Goal: Task Accomplishment & Management: Manage account settings

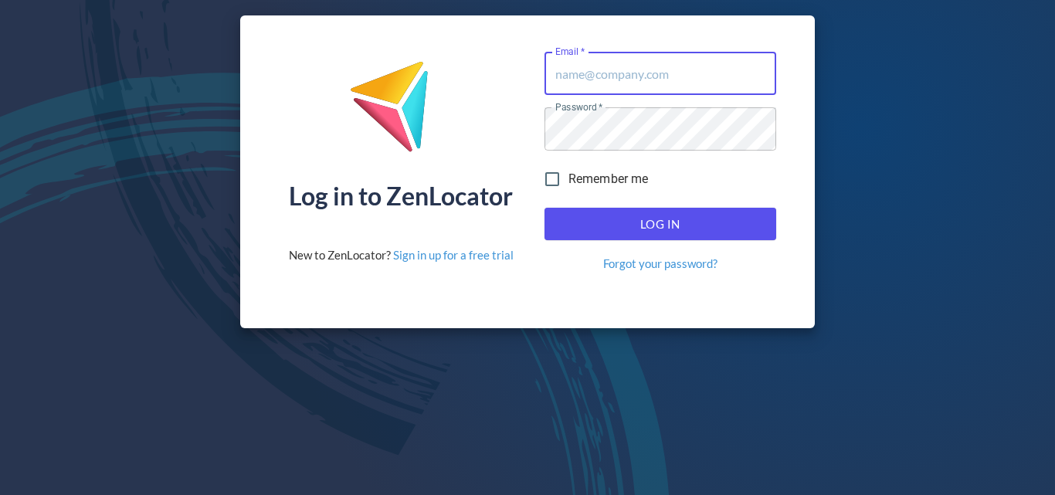
type input "[PERSON_NAME][EMAIL_ADDRESS][DOMAIN_NAME]"
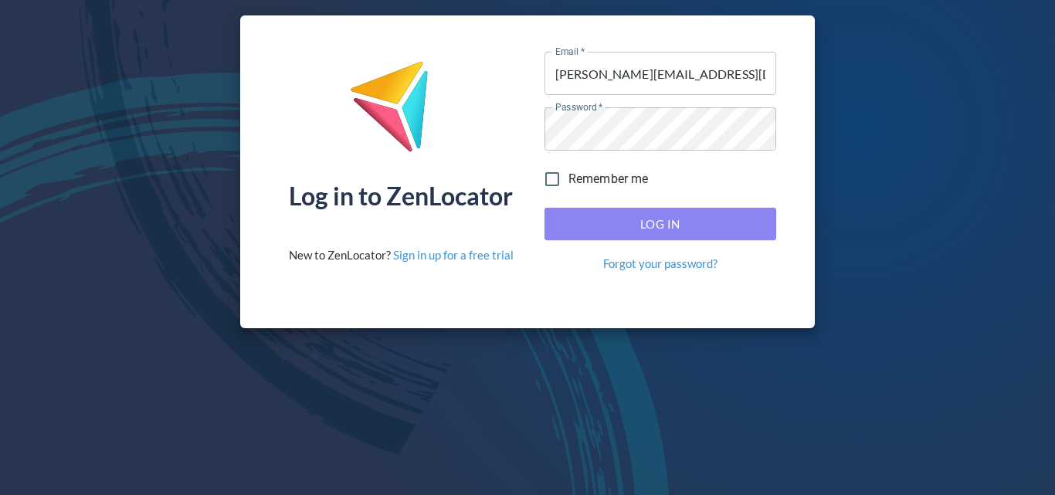
drag, startPoint x: 681, startPoint y: 239, endPoint x: 683, endPoint y: 231, distance: 8.1
click at [682, 236] on button "Log In" at bounding box center [660, 224] width 232 height 32
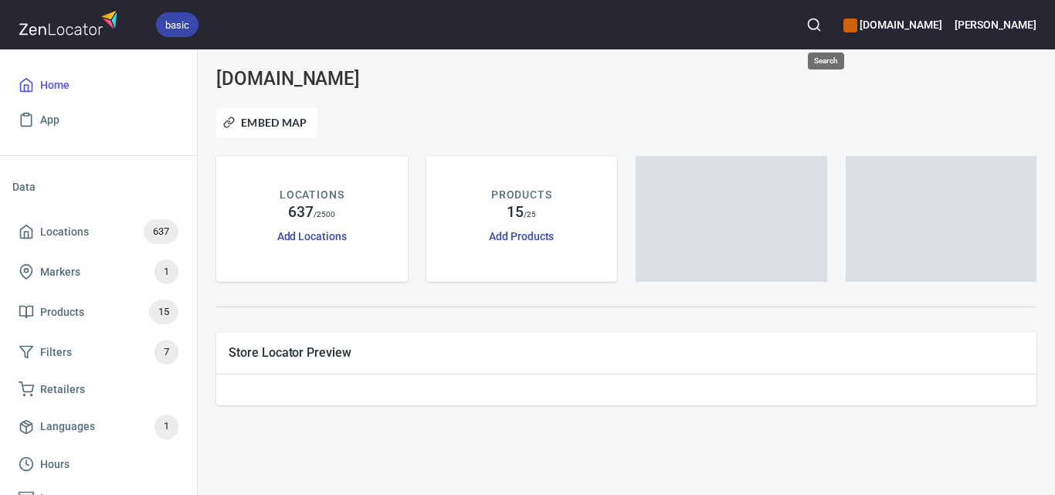
click at [822, 26] on icon "button" at bounding box center [813, 24] width 15 height 15
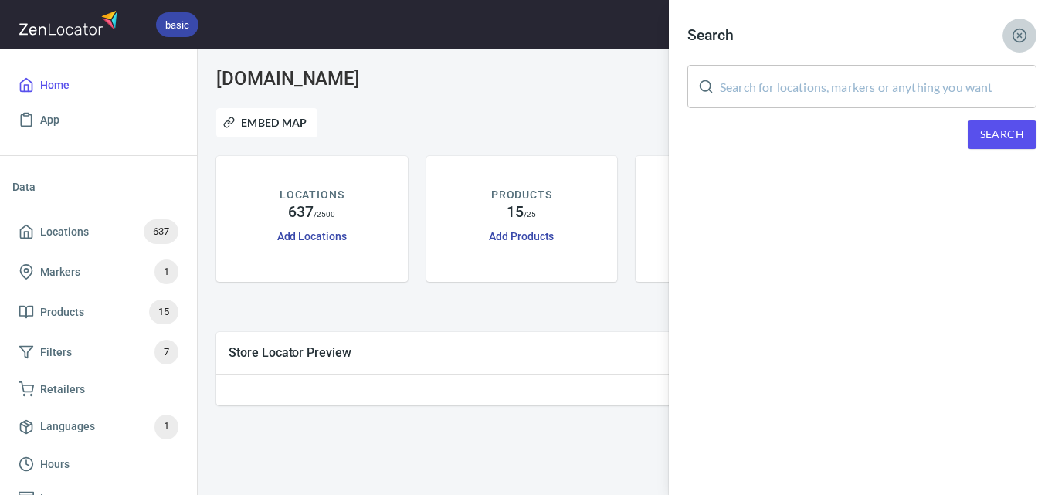
click at [1018, 36] on icon "button" at bounding box center [1019, 35] width 13 height 13
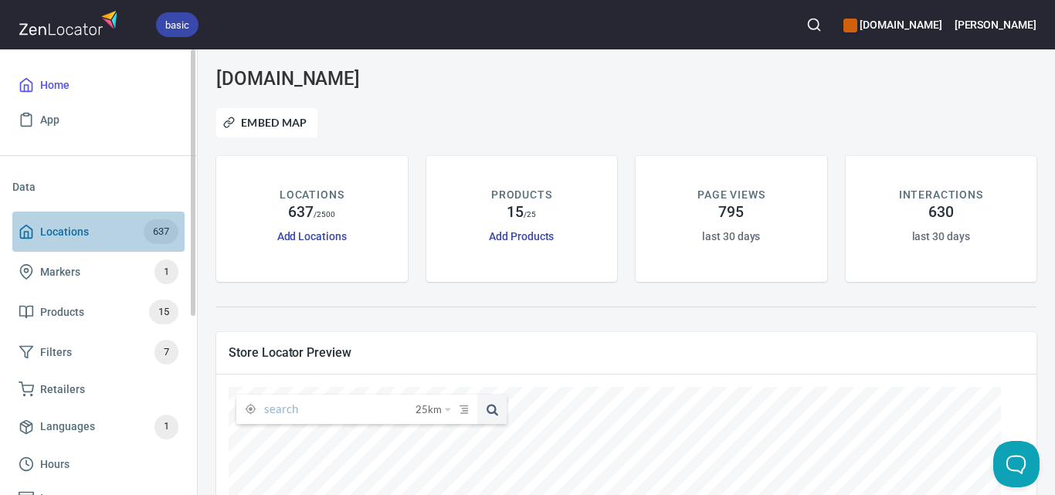
click at [137, 230] on span "Locations 637" at bounding box center [99, 231] width 160 height 25
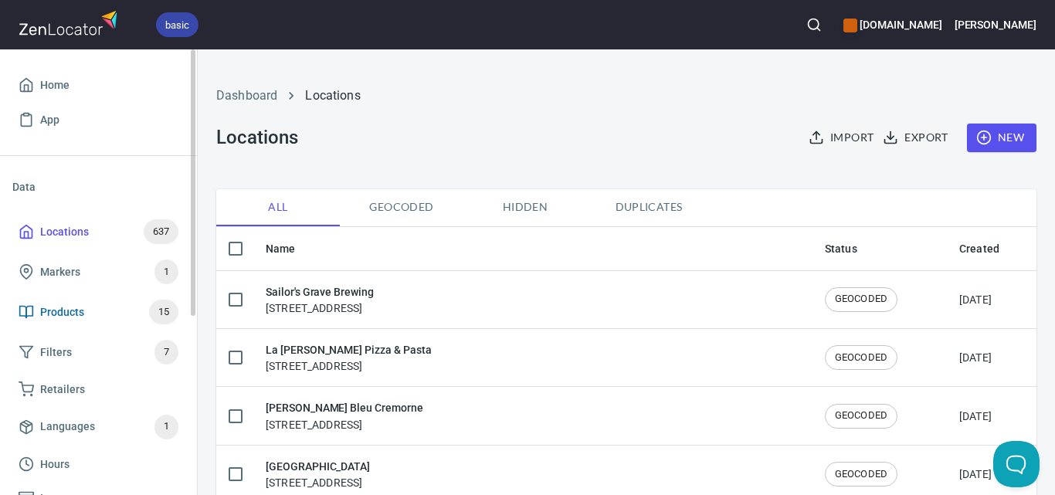
checkbox input "false"
click at [822, 21] on icon "button" at bounding box center [813, 24] width 15 height 15
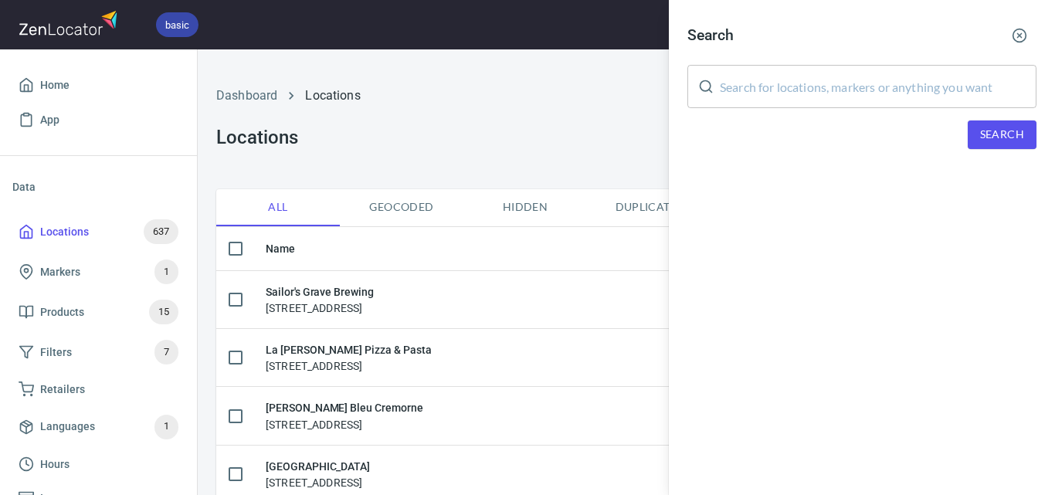
click at [907, 110] on div "Search ​ Search" at bounding box center [862, 96] width 386 height 192
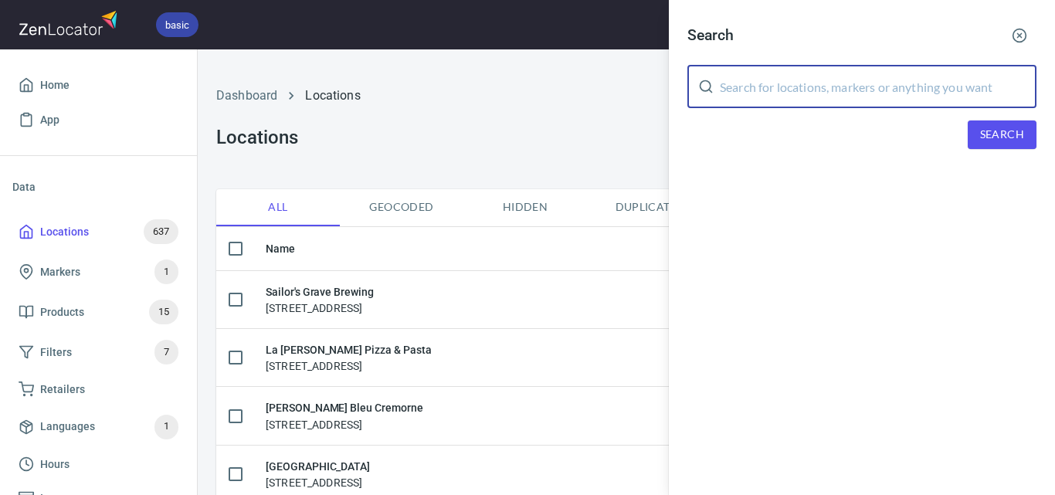
click at [926, 97] on input "text" at bounding box center [878, 86] width 317 height 43
paste input "Little Red Duck Cafe"
type input "Little Red Duck Cafe"
click at [1002, 134] on span "Search" at bounding box center [1002, 134] width 44 height 19
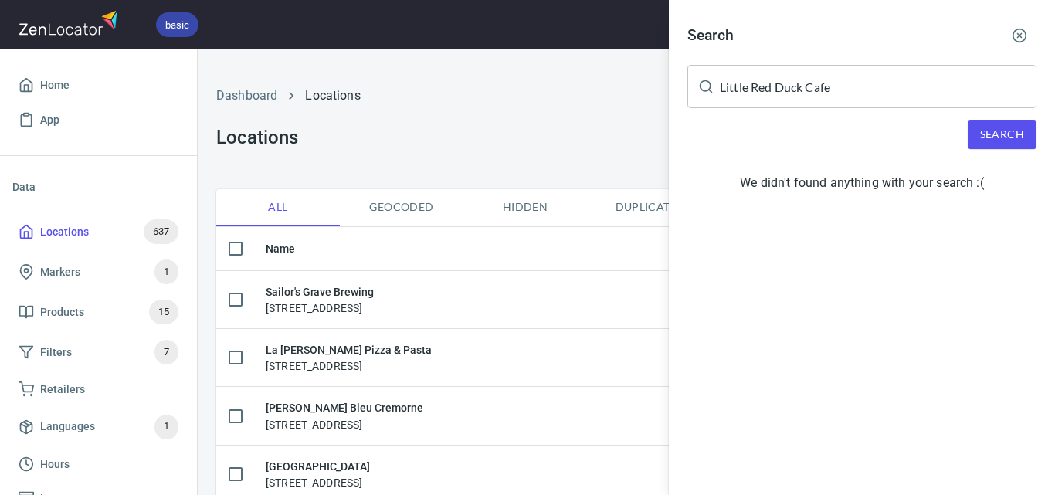
click at [1028, 137] on button "Search" at bounding box center [1001, 134] width 69 height 29
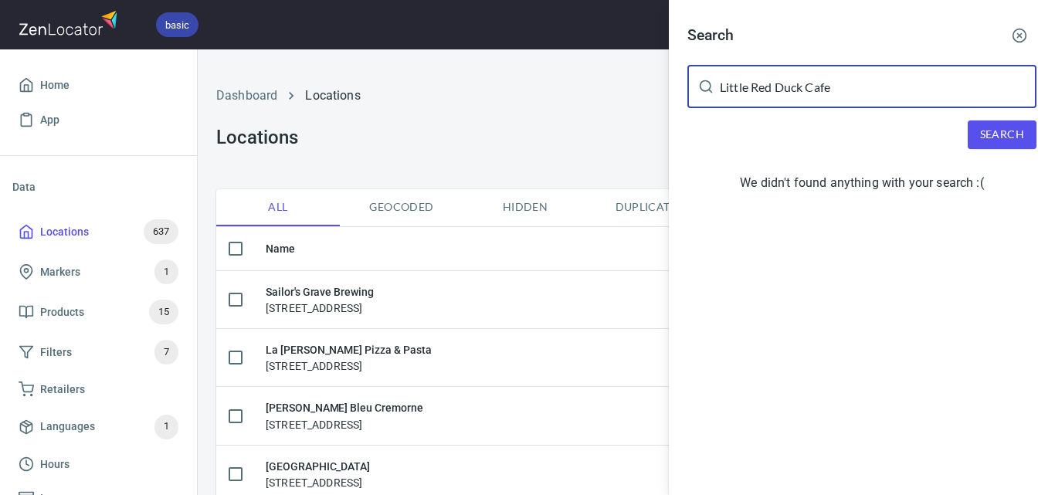
drag, startPoint x: 934, startPoint y: 93, endPoint x: 555, endPoint y: 93, distance: 378.3
click at [555, 93] on div "Search Little Red Duck Cafe ​ Search We didn't found anything with your search …" at bounding box center [527, 247] width 1055 height 495
paste input "Little Red Duck Cafe"
type input "Little Red Duck Cafe"
click at [1011, 140] on span "Search" at bounding box center [1002, 134] width 44 height 19
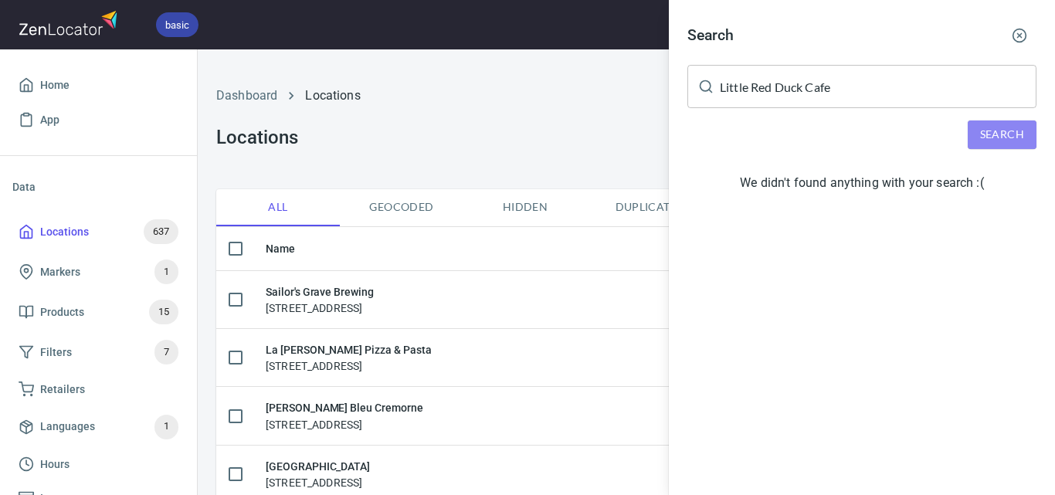
click at [1031, 138] on button "Search" at bounding box center [1001, 134] width 69 height 29
click at [1030, 139] on button "Search" at bounding box center [1001, 134] width 69 height 29
click at [1030, 140] on button "Search" at bounding box center [1001, 134] width 69 height 29
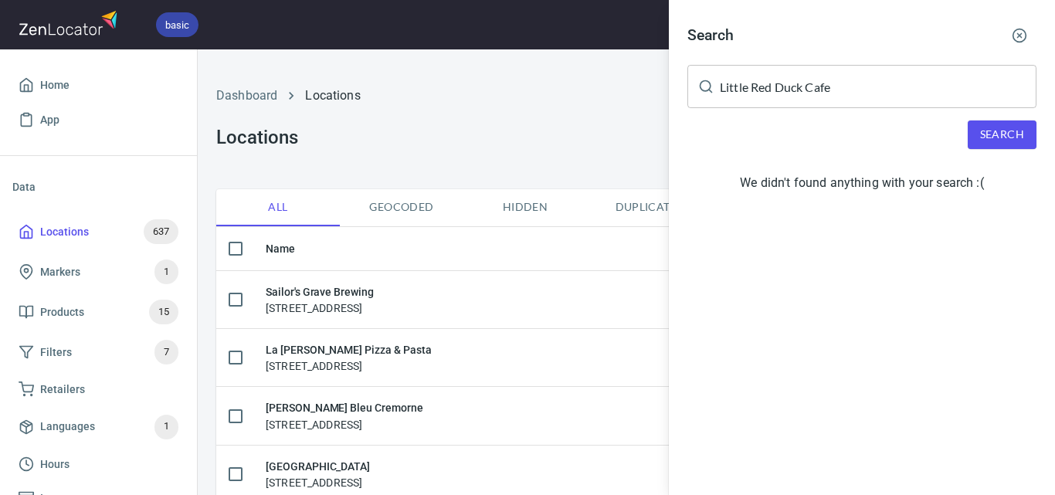
click at [1015, 36] on icon "button" at bounding box center [1018, 35] width 15 height 15
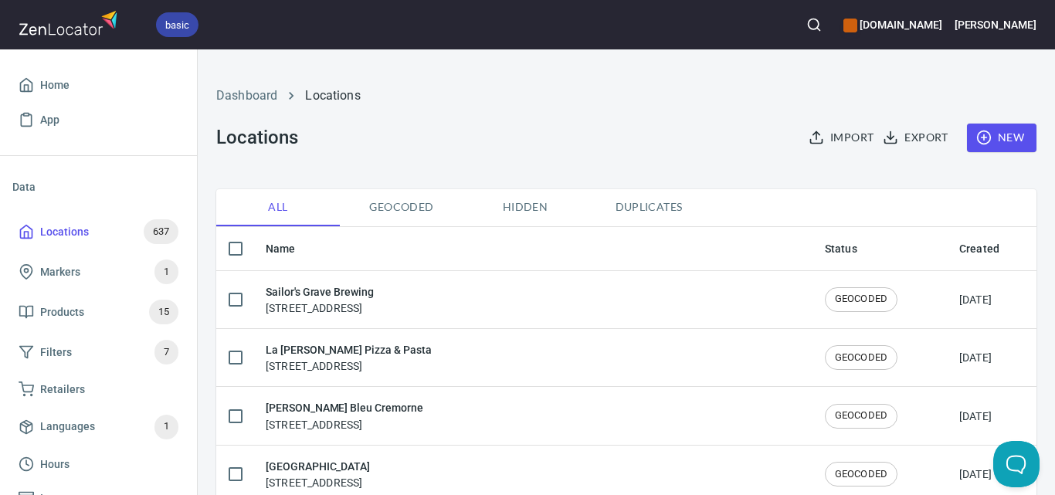
click at [818, 20] on circle "button" at bounding box center [813, 24] width 10 height 10
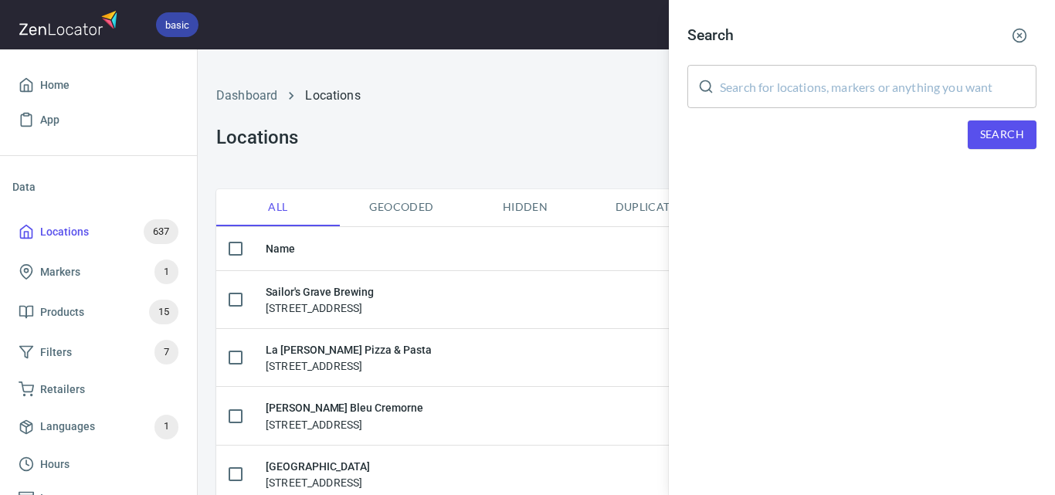
click at [885, 91] on input "text" at bounding box center [878, 86] width 317 height 43
paste input "La [PERSON_NAME] Pizza & Pasta"
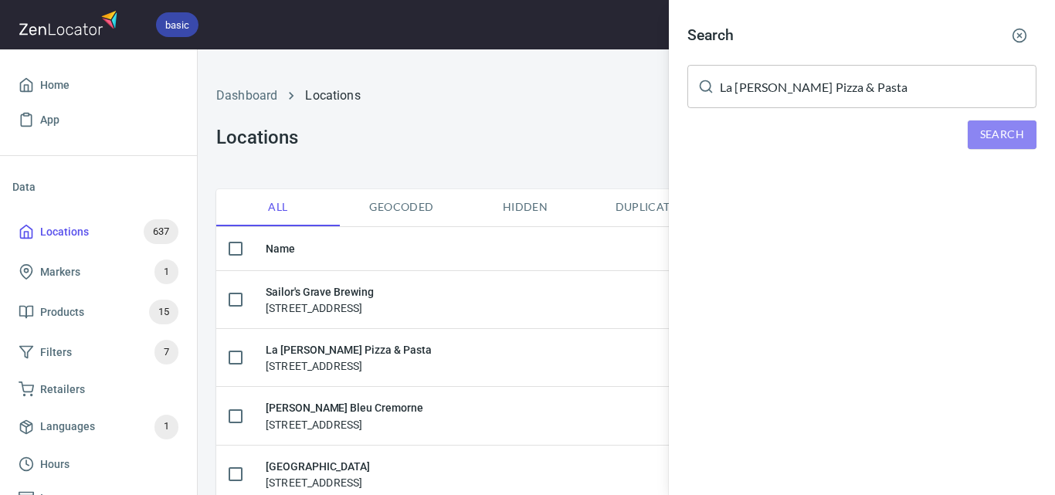
click at [974, 127] on button "Search" at bounding box center [1001, 134] width 69 height 29
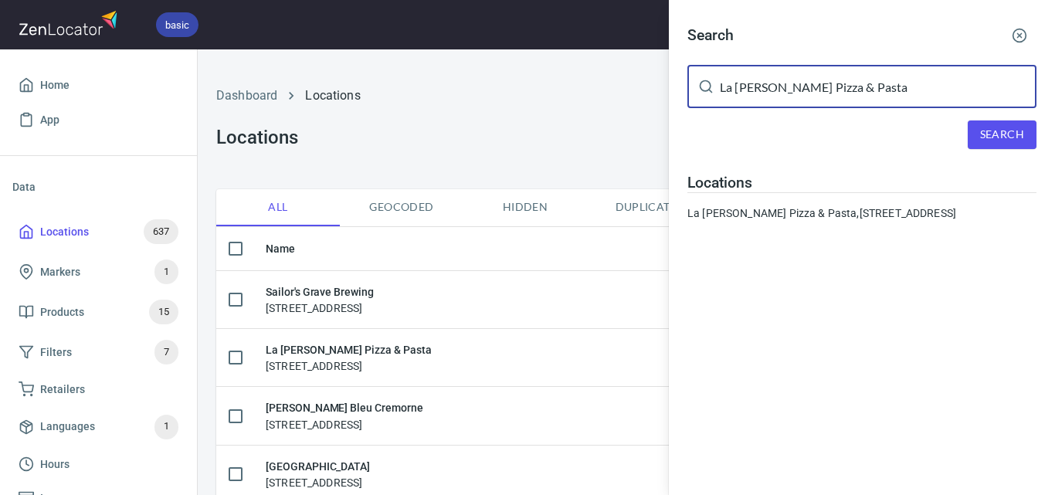
click at [852, 90] on input "La [PERSON_NAME] Pizza & Pasta" at bounding box center [878, 86] width 317 height 43
paste input "Heritage Coffee Van"
type input "Heritage Coffee Van"
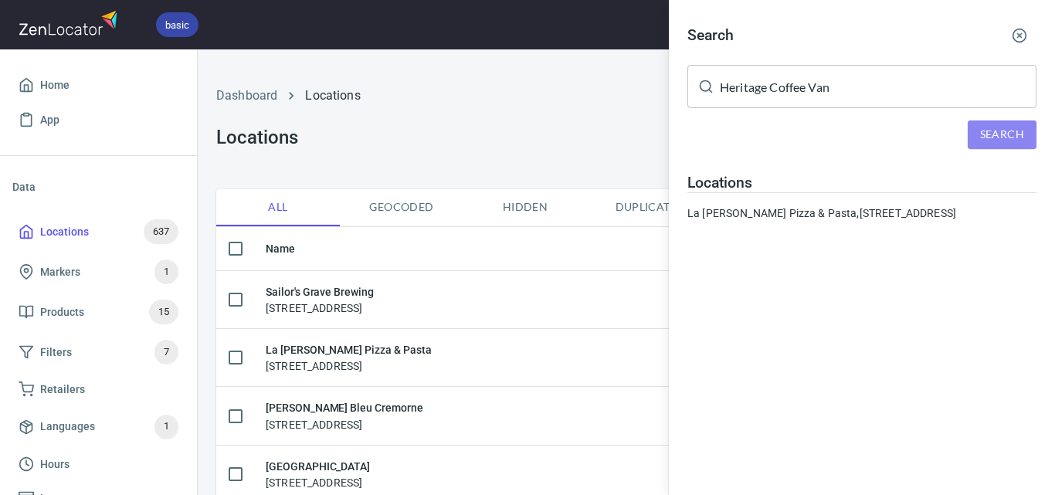
click at [1014, 126] on span "Search" at bounding box center [1002, 134] width 44 height 19
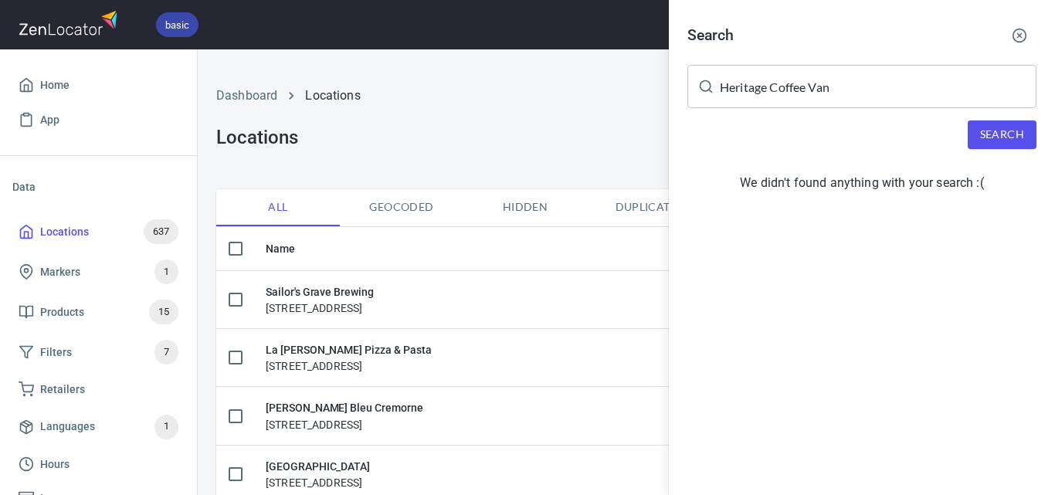
click at [1021, 35] on line "button" at bounding box center [1020, 36] width 4 height 4
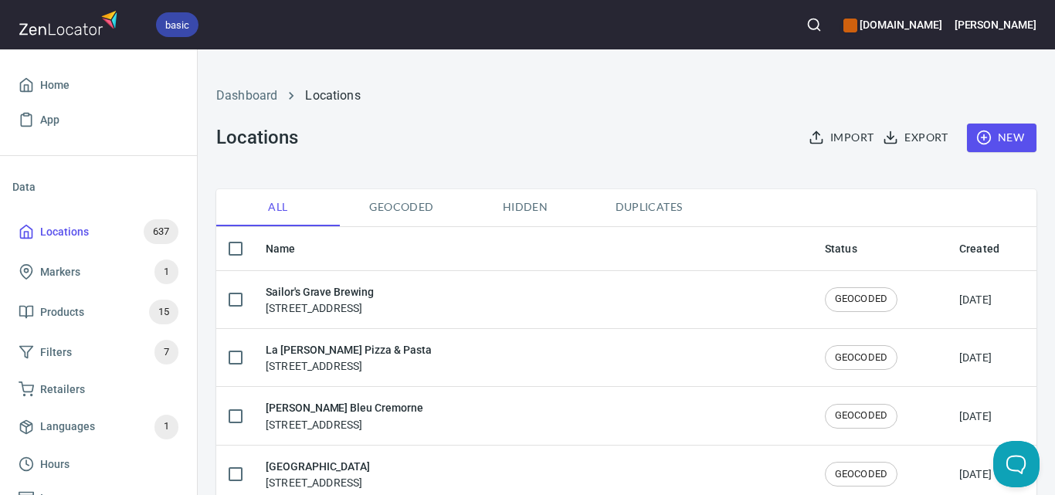
click at [984, 127] on button "New" at bounding box center [1001, 138] width 69 height 29
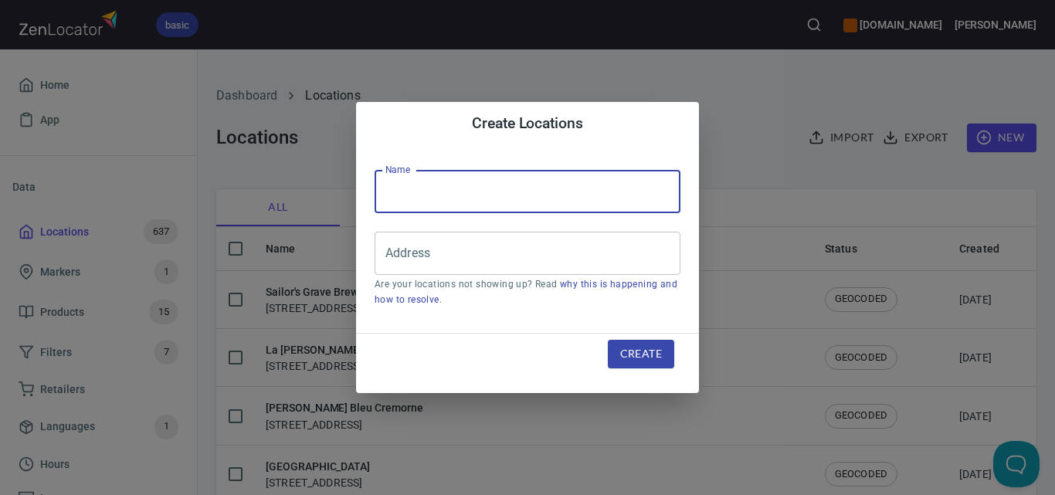
click at [515, 208] on input "text" at bounding box center [527, 191] width 306 height 43
paste input "Heritage Coffee Van"
type input "Heritage Coffee Van"
click at [598, 252] on input "Address" at bounding box center [515, 253] width 269 height 29
paste input "[STREET_ADDRESS]"
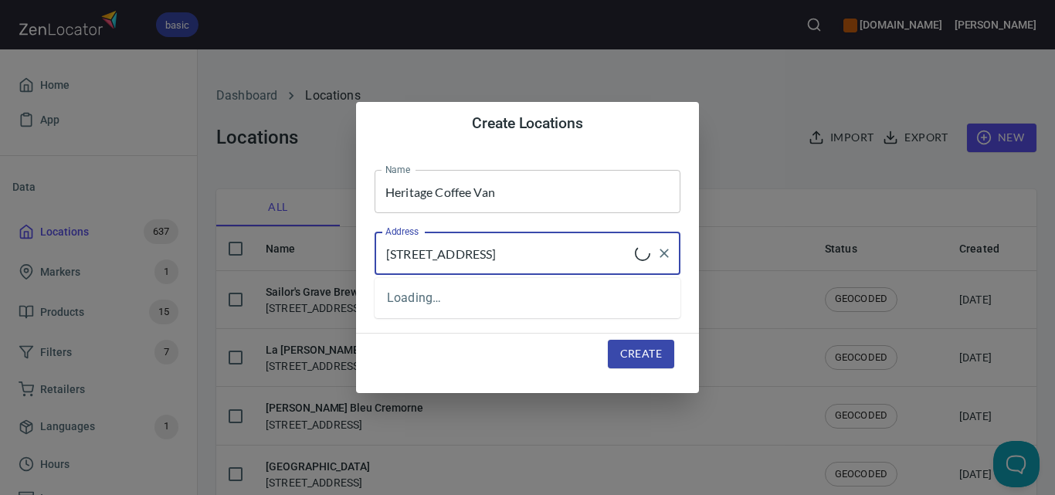
type input "[STREET_ADDRESS]"
click at [636, 347] on span "Create" at bounding box center [641, 353] width 42 height 19
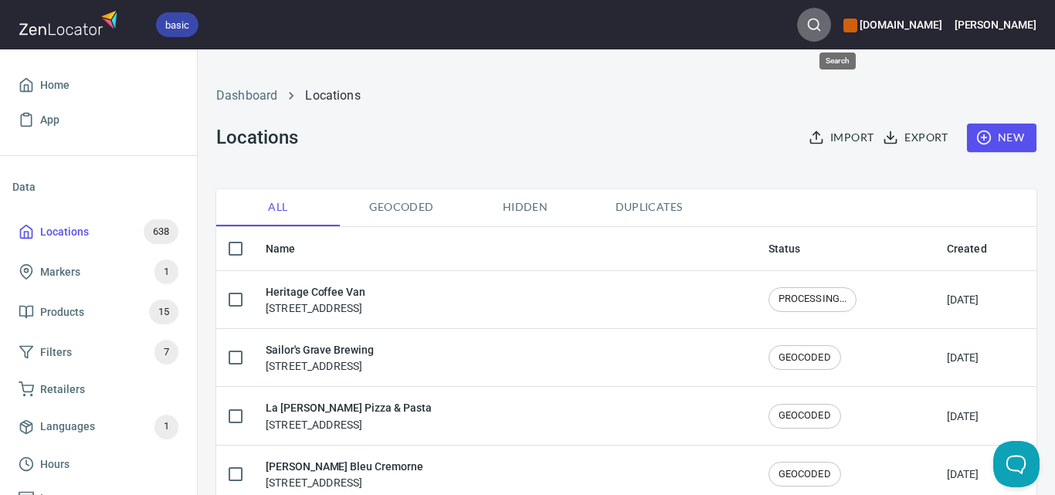
click at [822, 23] on icon "button" at bounding box center [813, 24] width 15 height 15
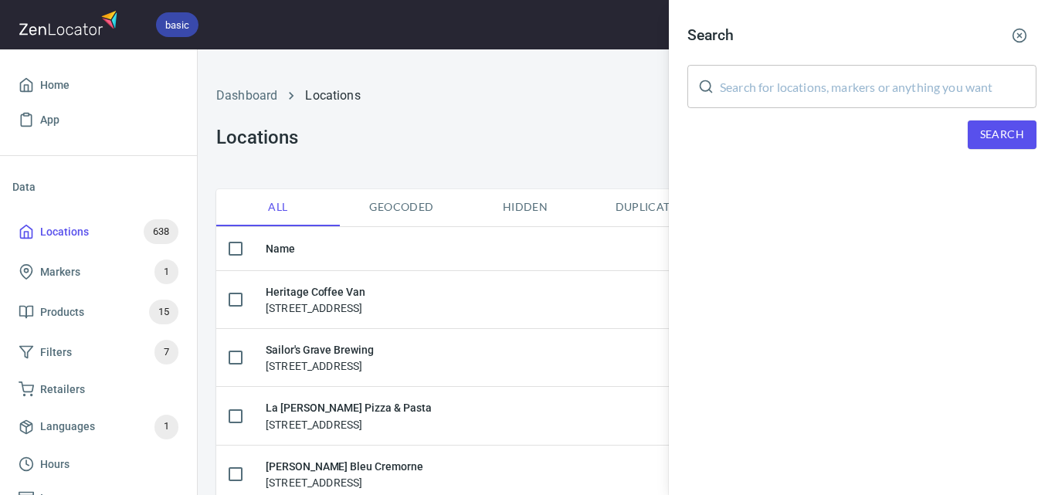
click at [856, 98] on input "text" at bounding box center [878, 86] width 317 height 43
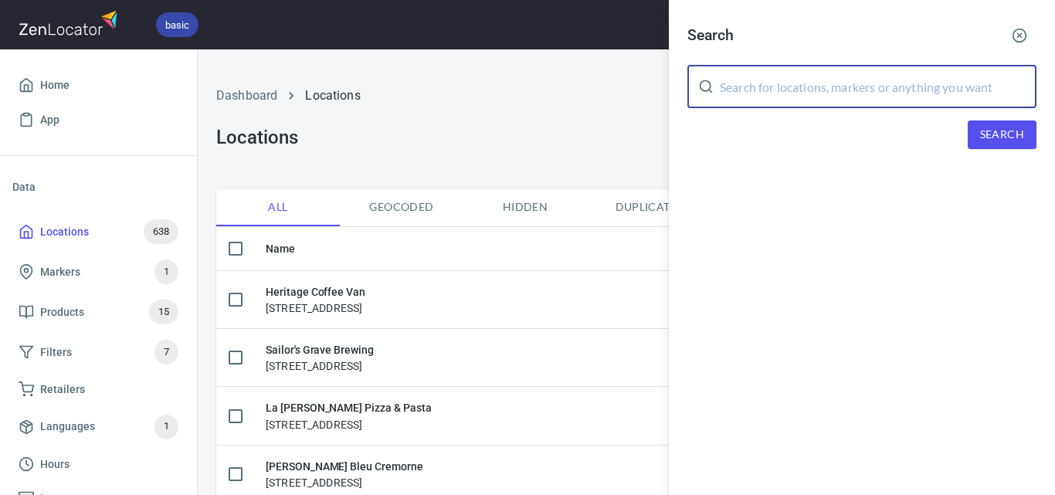
paste input "[PERSON_NAME]"
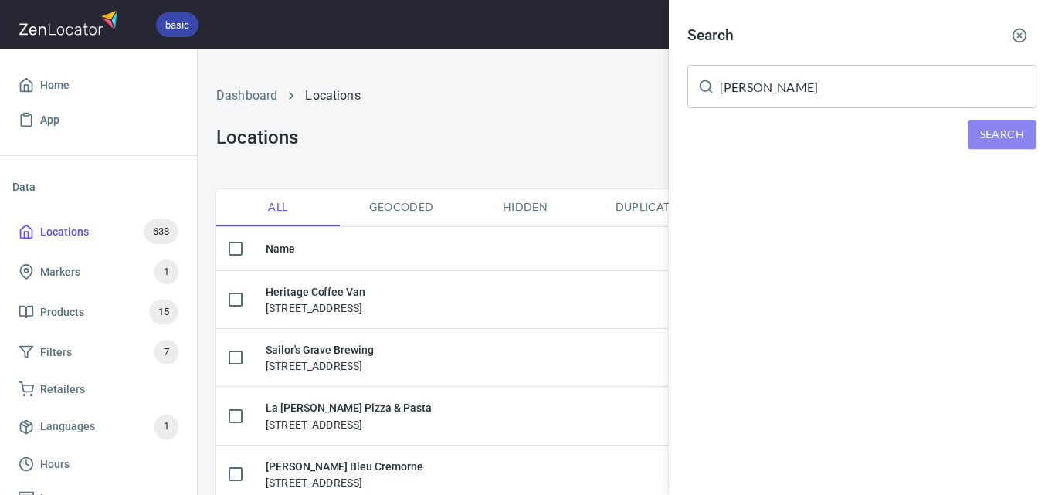
click at [994, 135] on span "Search" at bounding box center [1002, 134] width 44 height 19
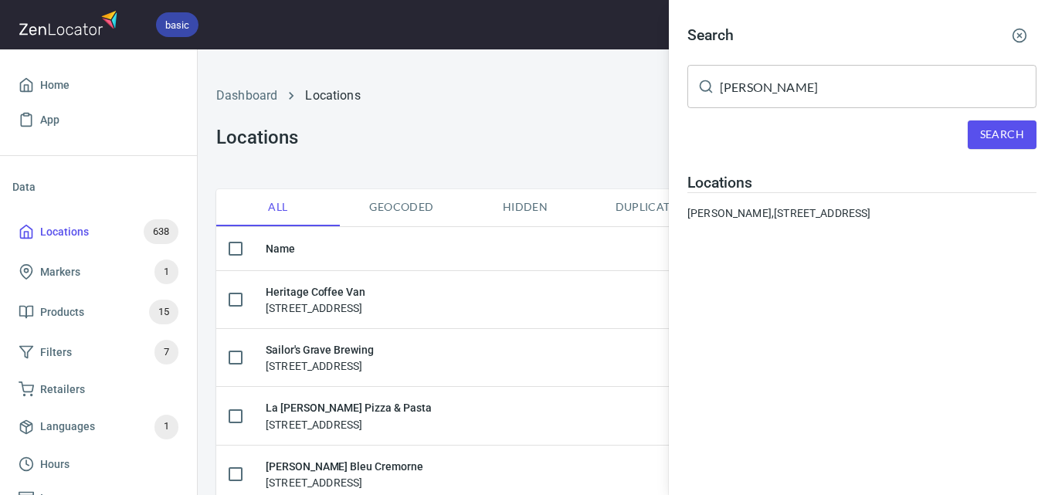
click at [812, 76] on input "[PERSON_NAME]" at bounding box center [878, 86] width 317 height 43
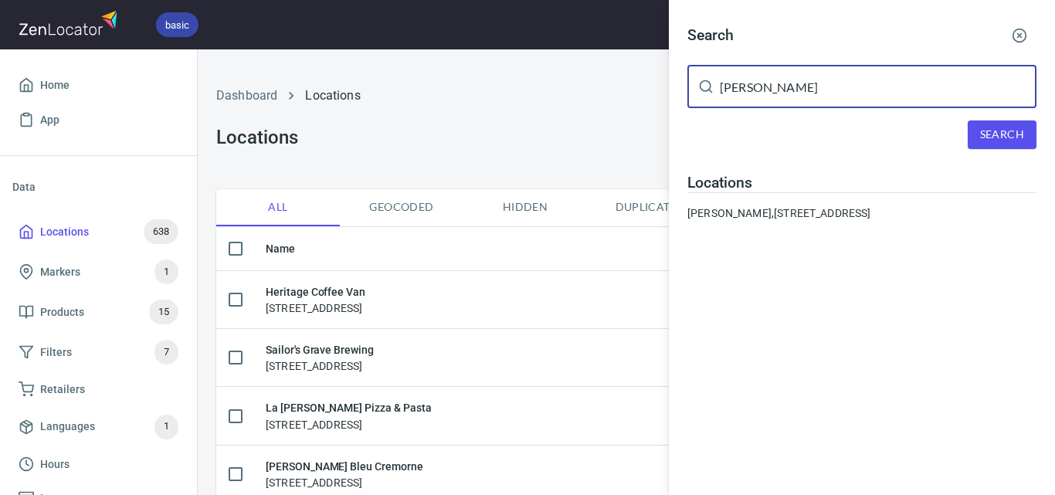
click at [812, 76] on input "[PERSON_NAME]" at bounding box center [878, 86] width 317 height 43
paste input "[PERSON_NAME]"
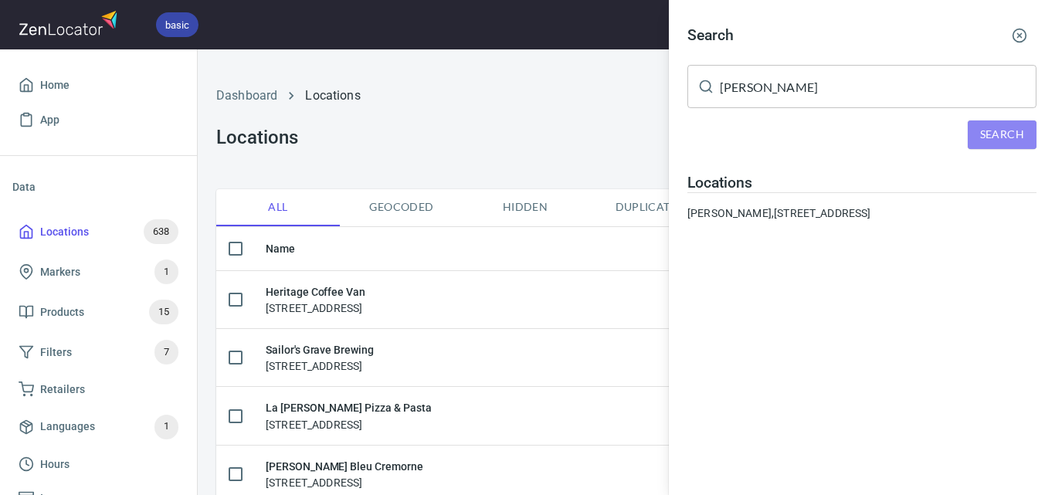
click at [989, 141] on span "Search" at bounding box center [1002, 134] width 44 height 19
click at [764, 86] on input "[PERSON_NAME]" at bounding box center [878, 86] width 317 height 43
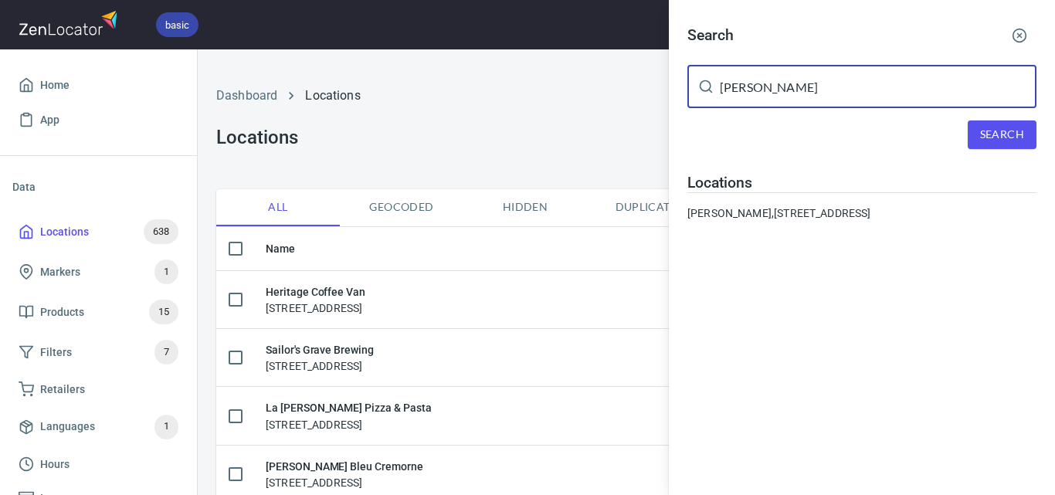
click at [764, 86] on input "[PERSON_NAME]" at bounding box center [878, 86] width 317 height 43
paste input "Coffee at Bev’s"
click at [987, 124] on button "Search" at bounding box center [1001, 134] width 69 height 29
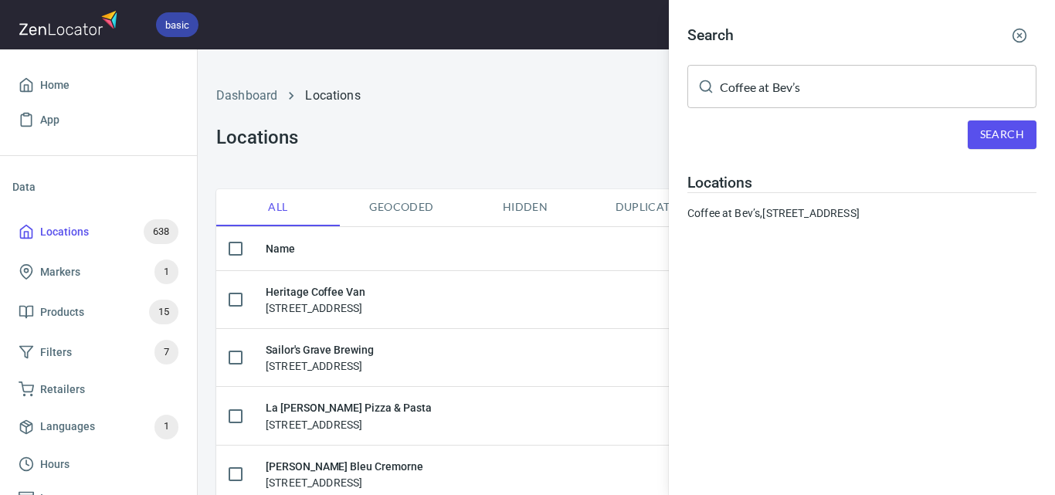
click at [761, 93] on input "Coffee at Bev’s" at bounding box center [878, 86] width 317 height 43
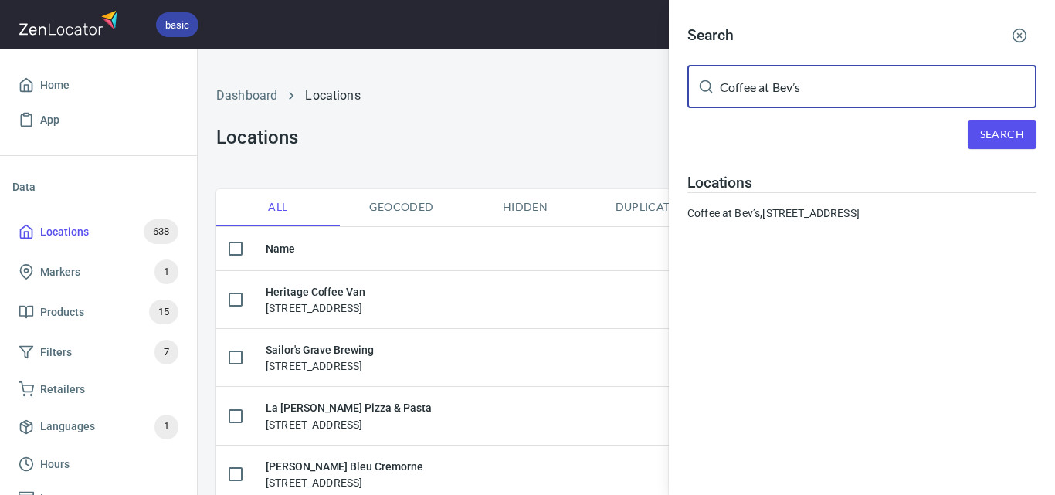
click at [761, 93] on input "Coffee at Bev’s" at bounding box center [878, 86] width 317 height 43
paste input "Yiaga"
type input "Yiaga"
click at [1017, 141] on span "Search" at bounding box center [1002, 134] width 44 height 19
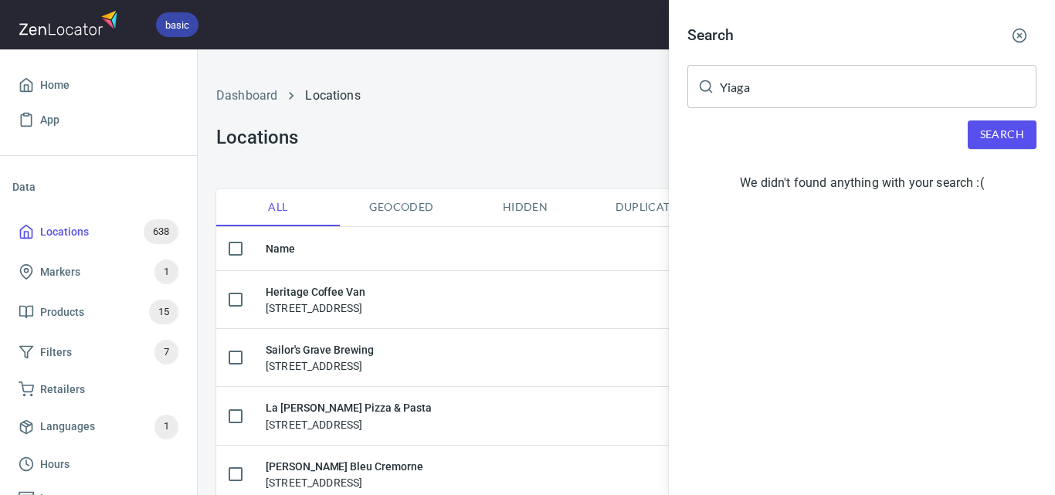
click at [1016, 31] on icon "button" at bounding box center [1018, 35] width 15 height 15
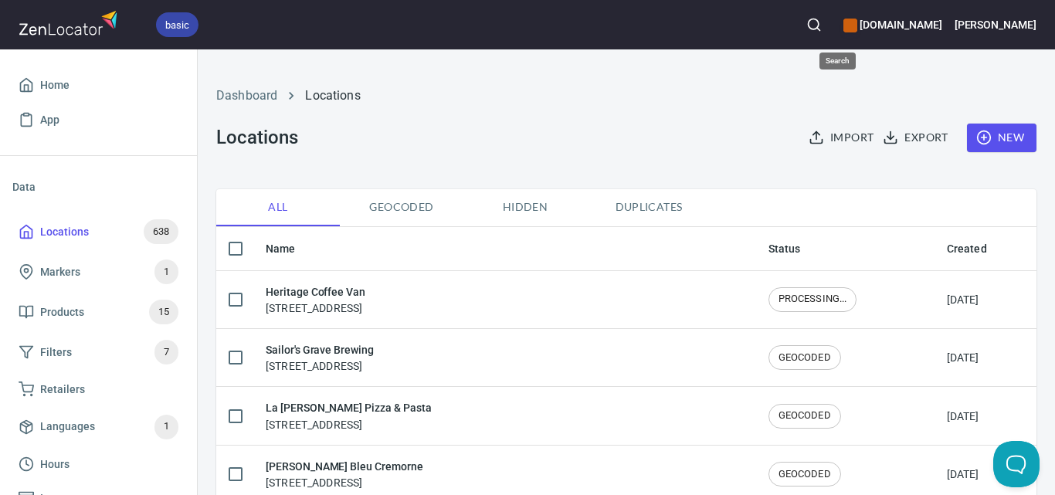
click at [822, 18] on icon "button" at bounding box center [813, 24] width 15 height 15
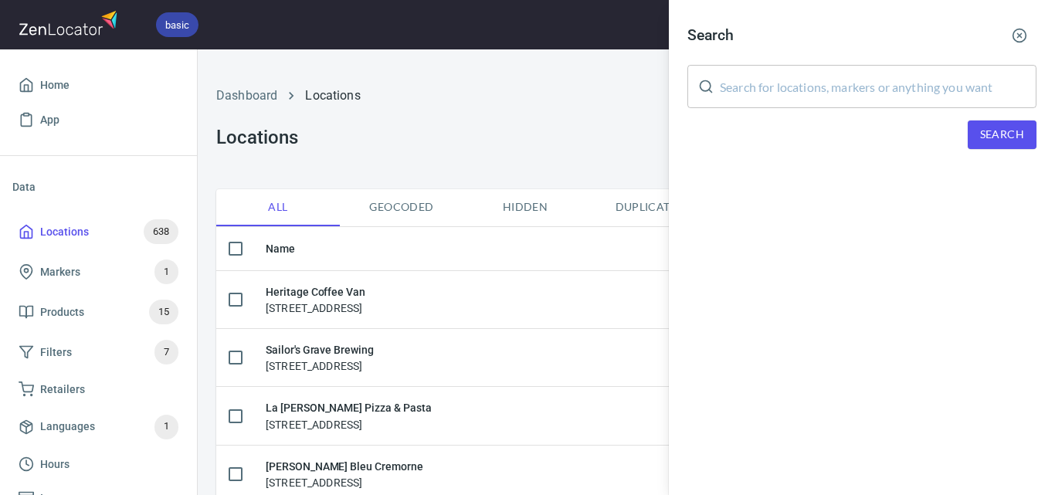
click at [870, 96] on input "text" at bounding box center [878, 86] width 317 height 43
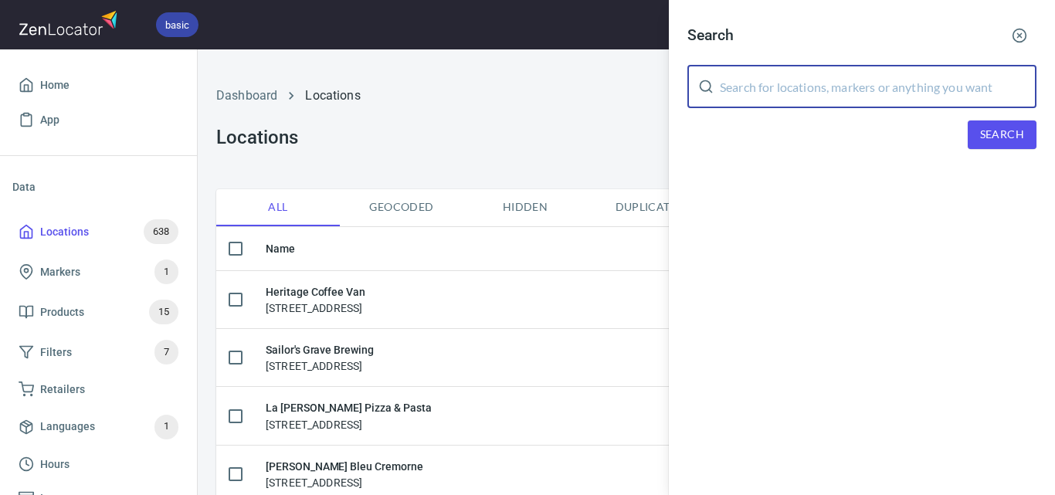
paste input "Yiaga"
type input "Yiaga"
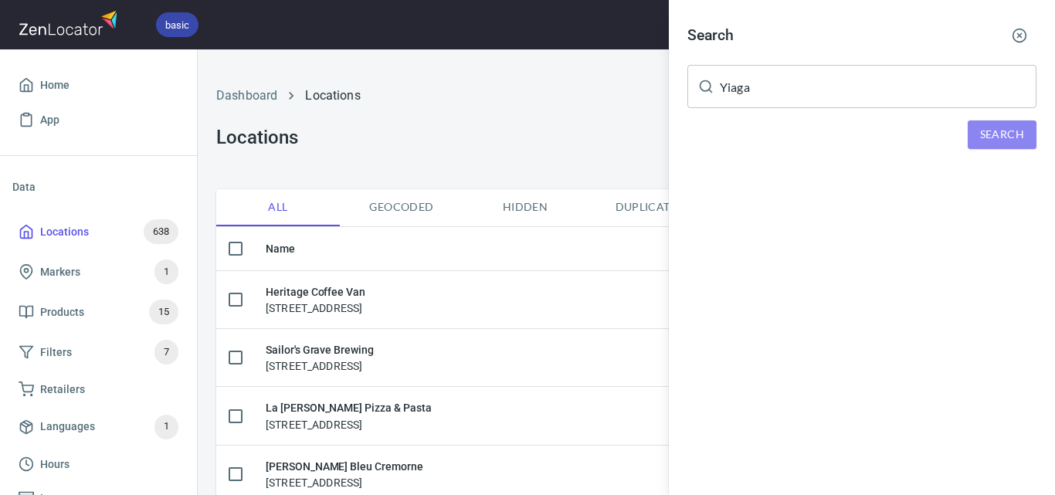
click at [984, 134] on span "Search" at bounding box center [1002, 134] width 44 height 19
click at [543, 130] on div at bounding box center [527, 247] width 1055 height 495
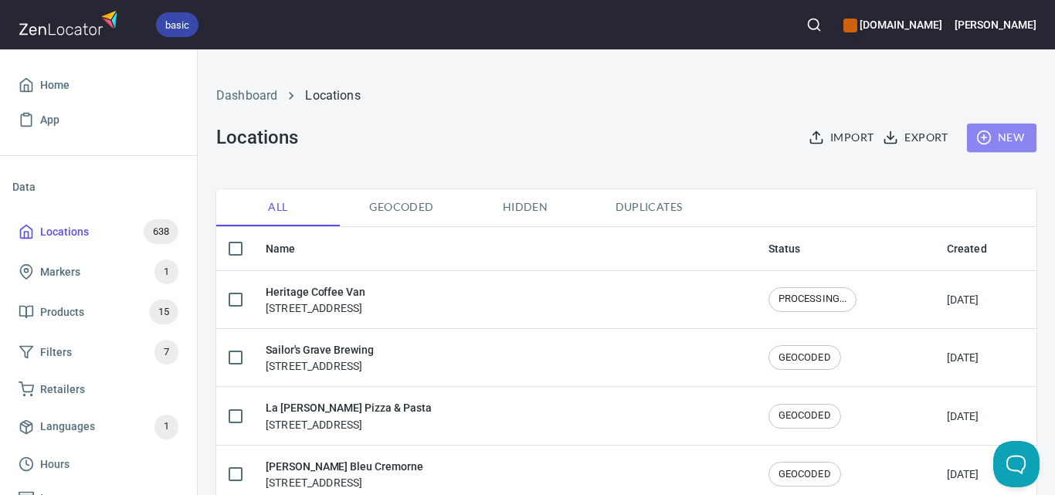
click at [1010, 148] on button "New" at bounding box center [1001, 138] width 69 height 29
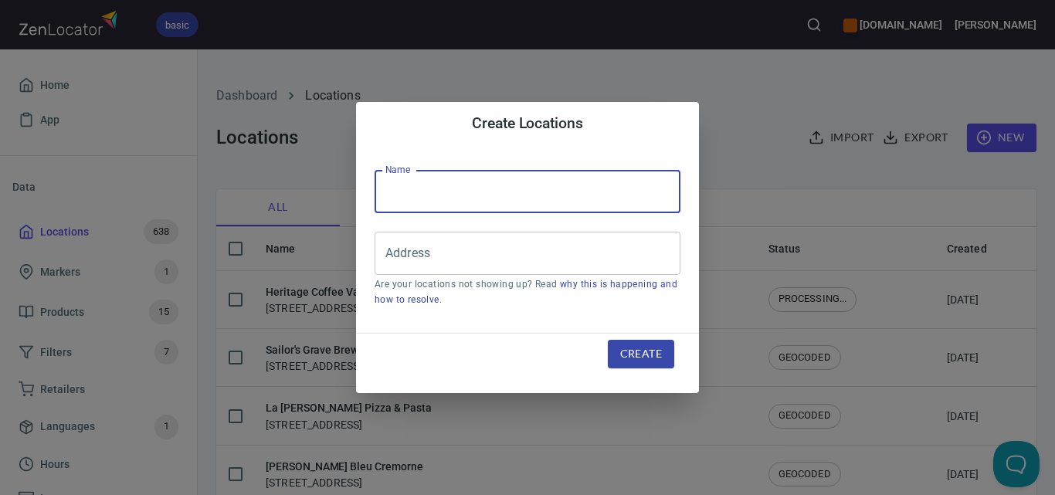
click at [576, 200] on input "text" at bounding box center [527, 191] width 306 height 43
paste input "Yiaga"
type input "Yiaga"
click at [539, 235] on div "Address" at bounding box center [527, 253] width 306 height 43
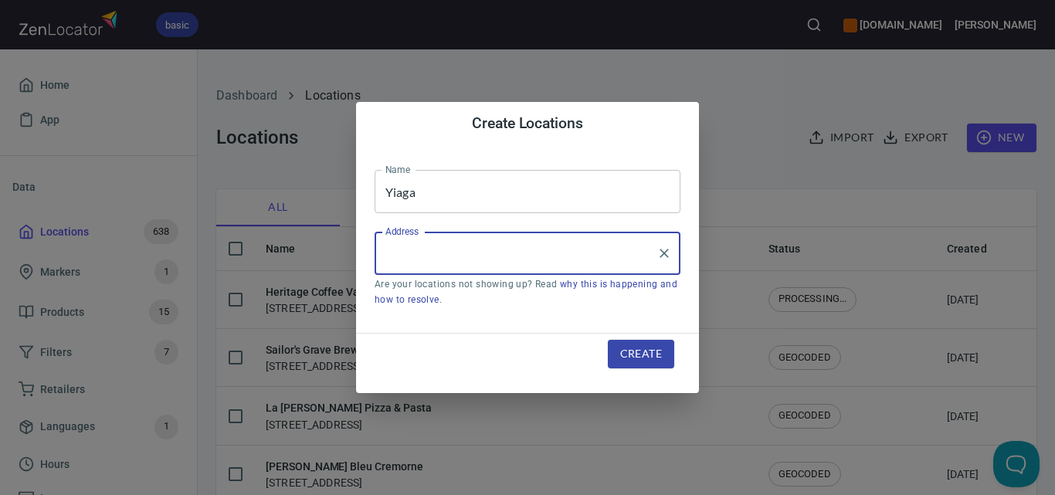
paste input "[STREET_ADDRESS]"
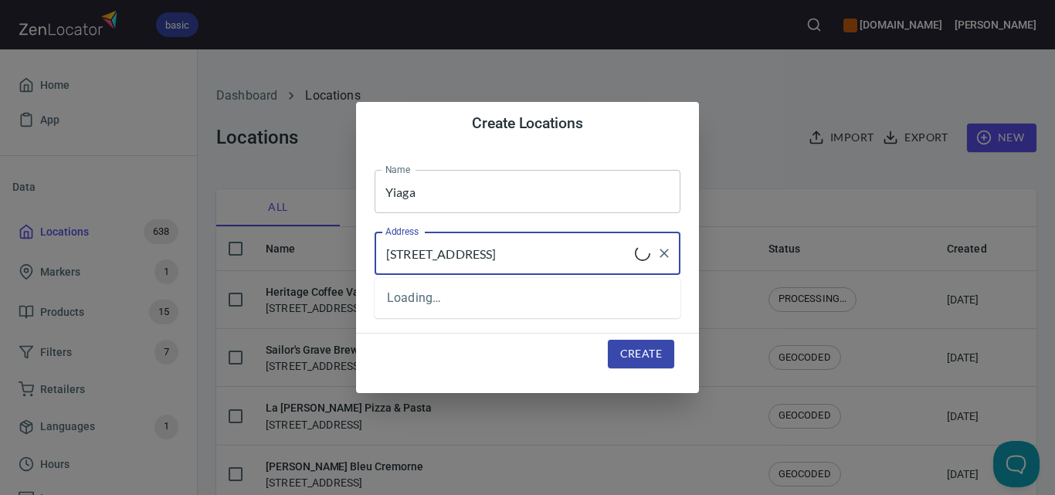
type input "[STREET_ADDRESS]"
click at [642, 352] on span "Create" at bounding box center [641, 353] width 42 height 19
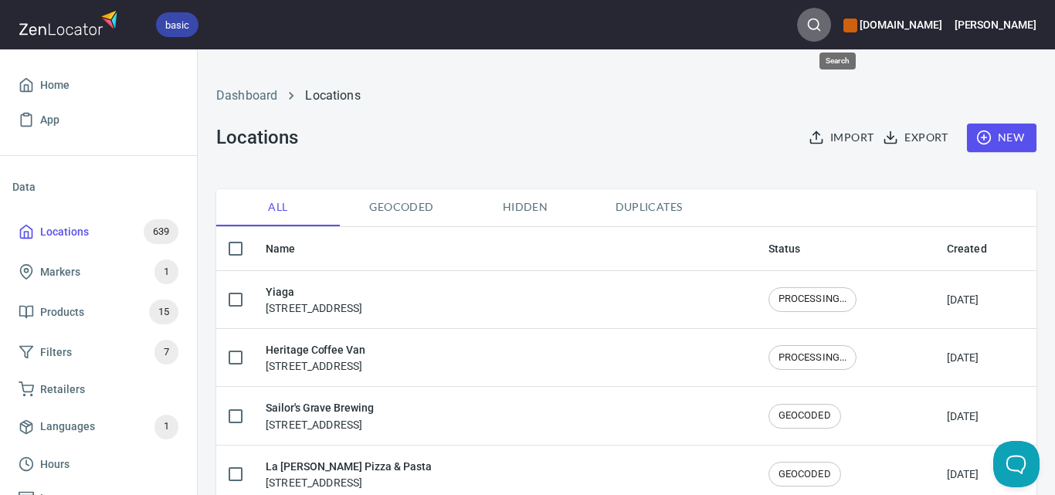
click at [822, 25] on icon "button" at bounding box center [813, 24] width 15 height 15
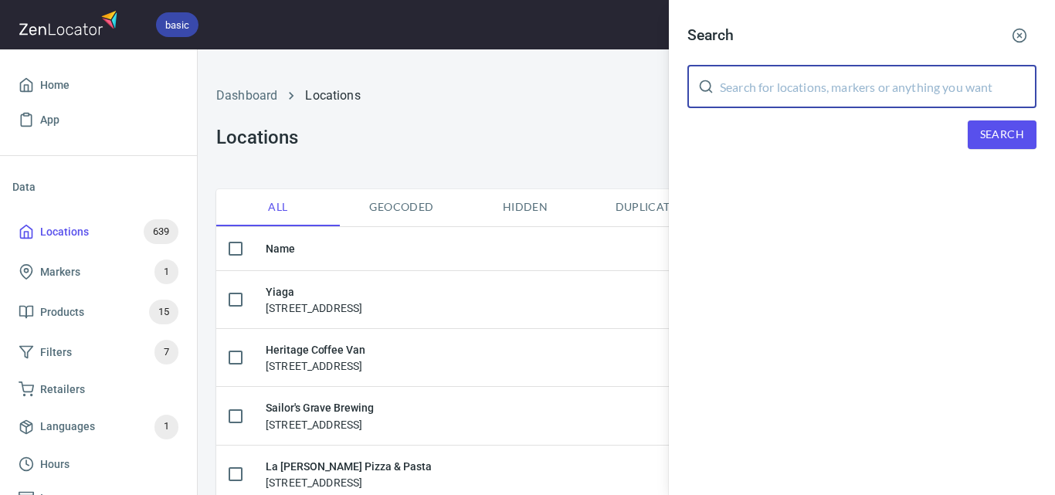
click at [894, 87] on input "text" at bounding box center [878, 86] width 317 height 43
paste input "Rockpool Bar and Grill"
type input "Rockpool Bar and Grill"
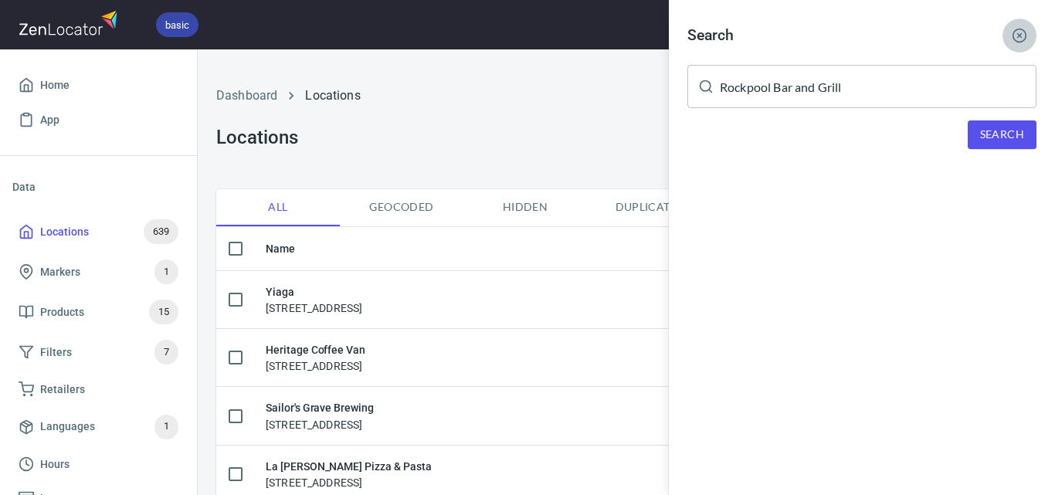
click at [1022, 42] on circle "button" at bounding box center [1019, 35] width 13 height 13
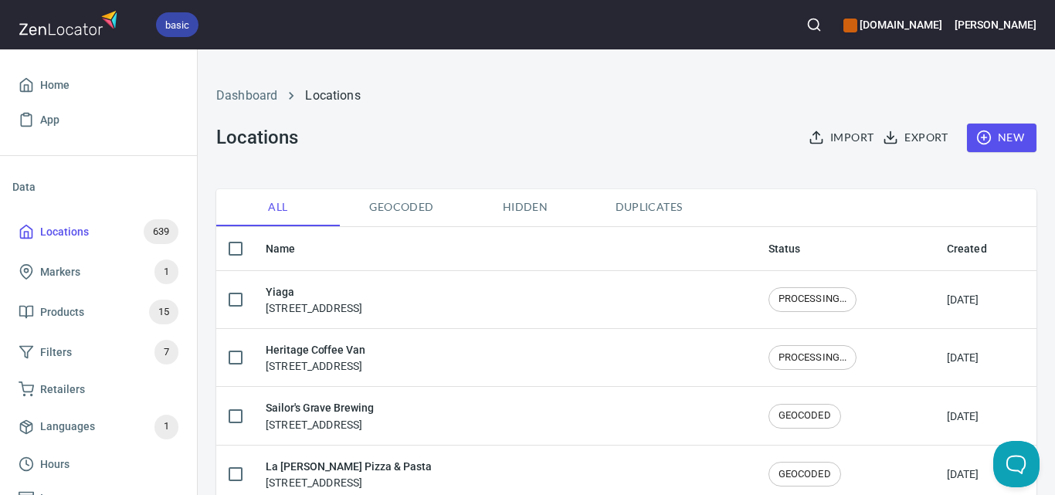
click at [1005, 141] on span "New" at bounding box center [1001, 137] width 45 height 19
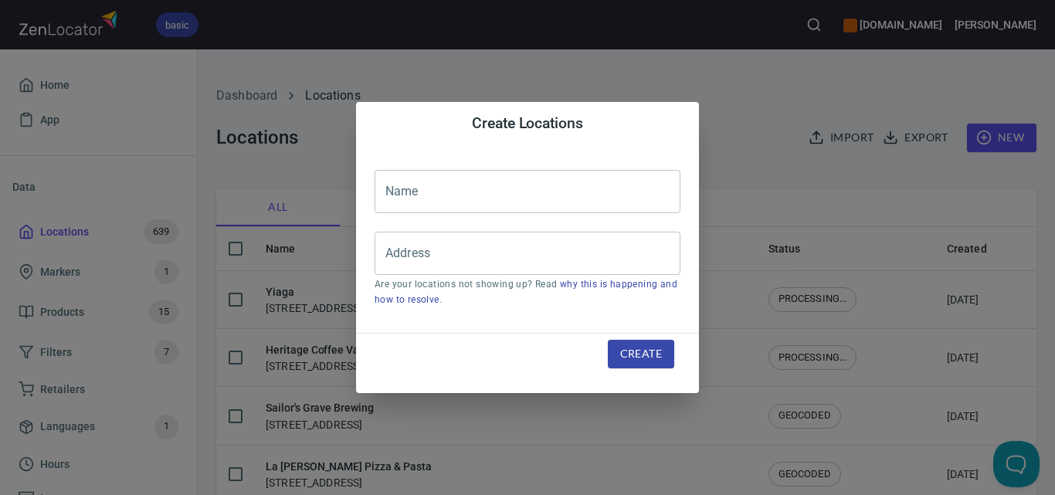
click at [573, 193] on input "text" at bounding box center [527, 191] width 306 height 43
paste input "Rockpool Bar and Grill"
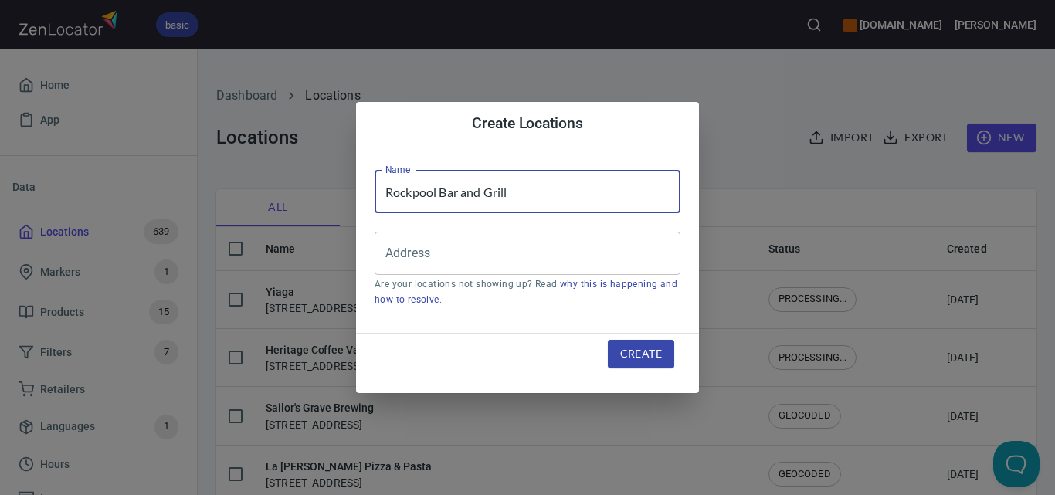
type input "Rockpool Bar and Grill"
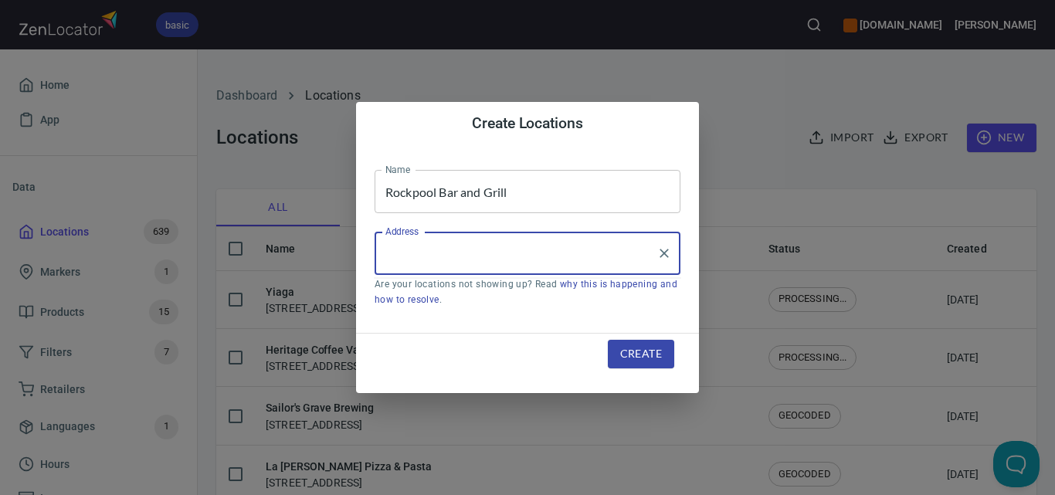
click at [551, 264] on input "Address" at bounding box center [515, 253] width 269 height 29
paste input "[STREET_ADDRESS][PERSON_NAME]"
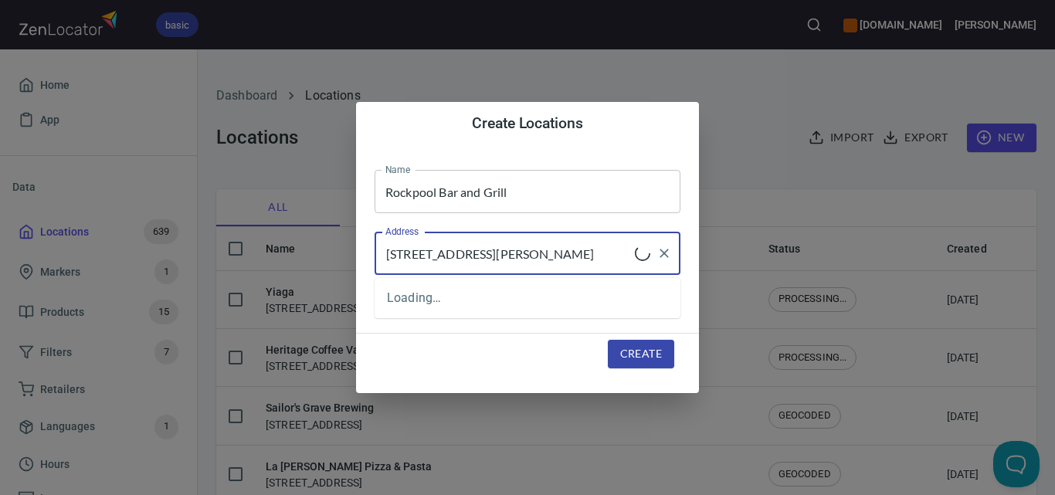
type input "[STREET_ADDRESS][PERSON_NAME]"
click at [656, 351] on span "Create" at bounding box center [641, 353] width 42 height 19
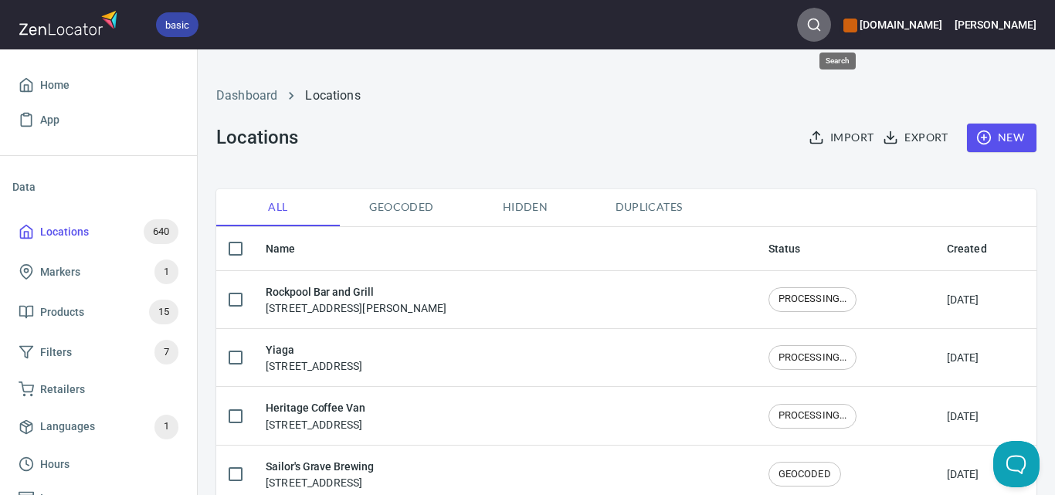
click at [822, 19] on icon "button" at bounding box center [813, 24] width 15 height 15
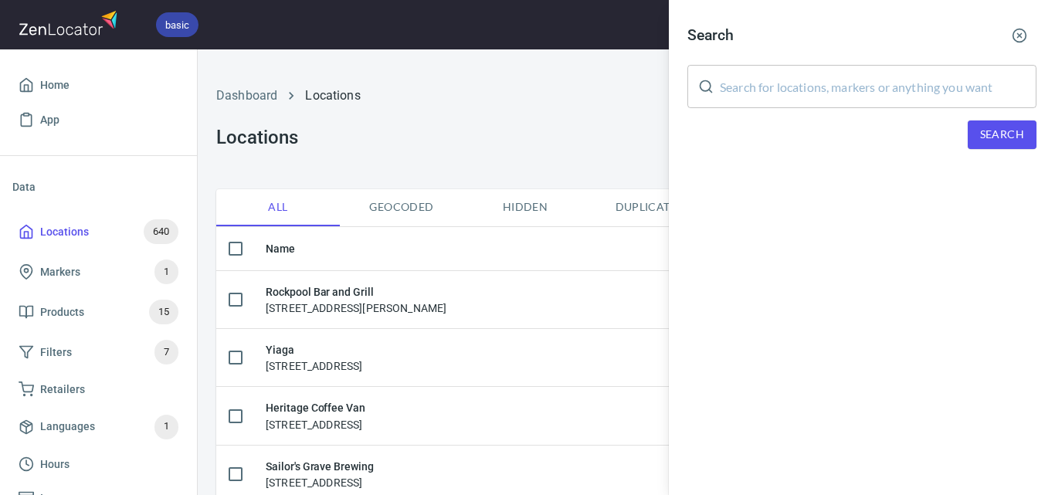
click at [855, 92] on input "text" at bounding box center [878, 86] width 317 height 43
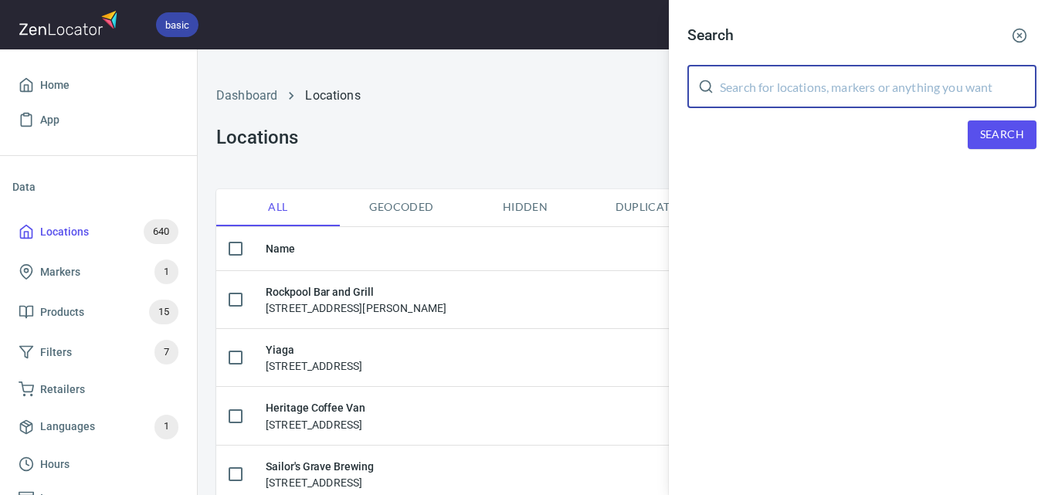
paste input "Bundoora FoodWorks"
type input "Bundoora FoodWorks"
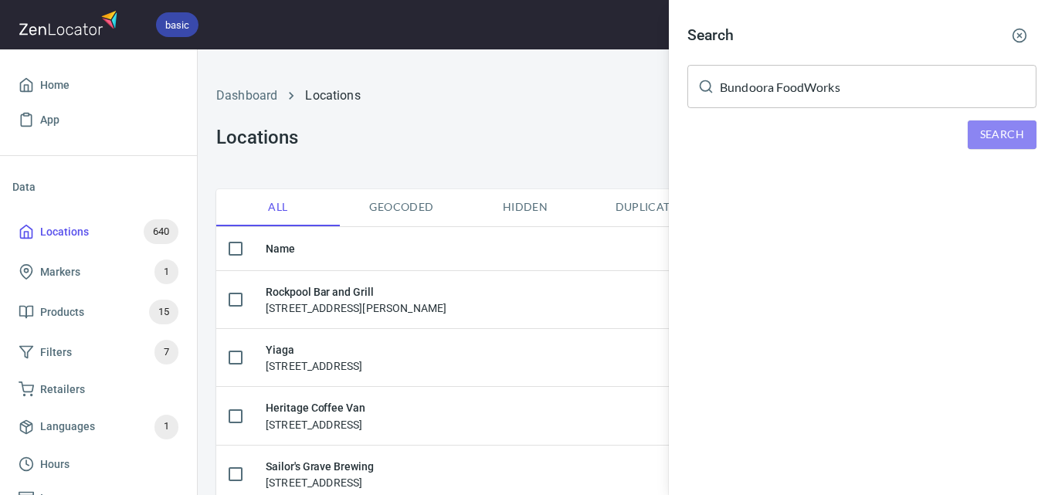
click at [1018, 133] on span "Search" at bounding box center [1002, 134] width 44 height 19
click at [1013, 131] on span "Search" at bounding box center [1002, 134] width 44 height 19
click at [557, 70] on div at bounding box center [527, 247] width 1055 height 495
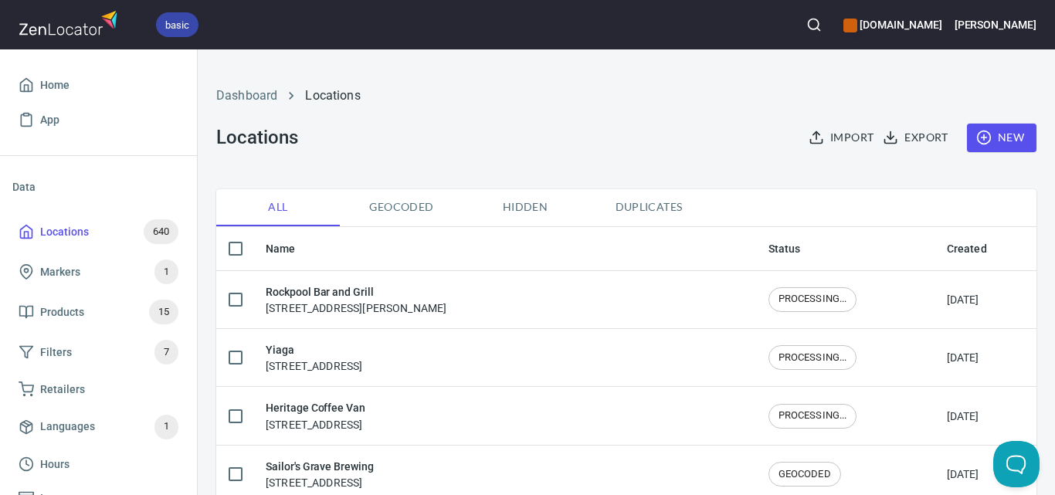
click at [1011, 151] on button "New" at bounding box center [1001, 138] width 69 height 29
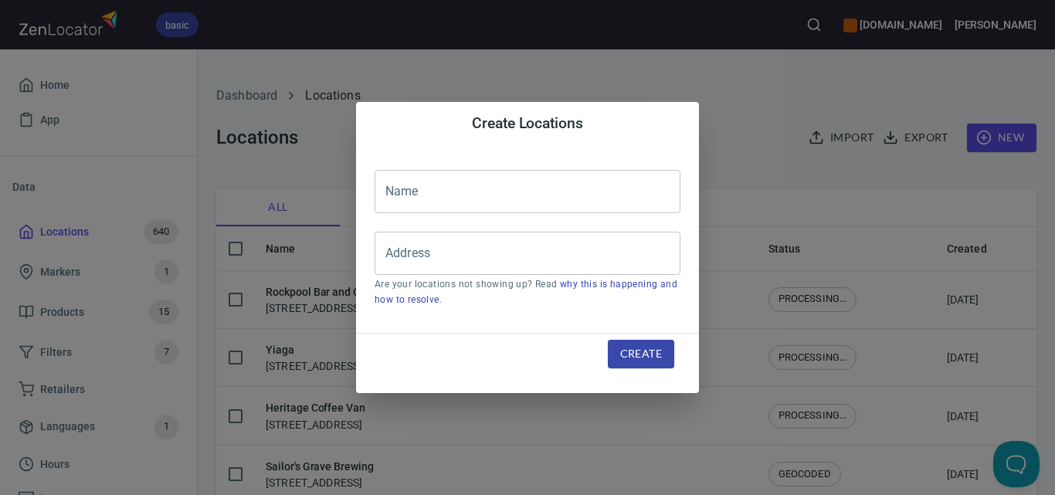
click at [487, 174] on input "text" at bounding box center [527, 191] width 306 height 43
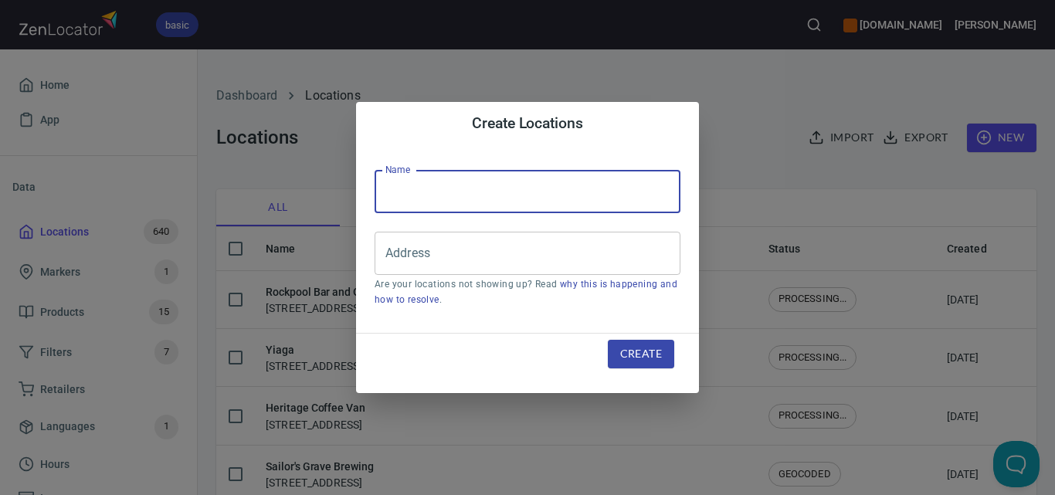
paste input "Bundoora FoodWorks"
type input "Bundoora FoodWorks"
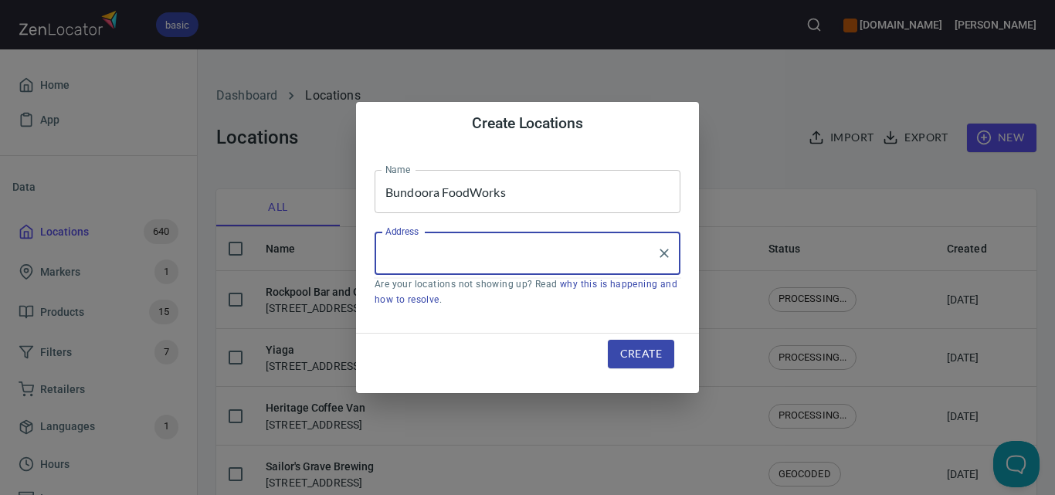
click at [608, 259] on input "Address" at bounding box center [515, 253] width 269 height 29
paste input "[STREET_ADDRESS][PERSON_NAME]"
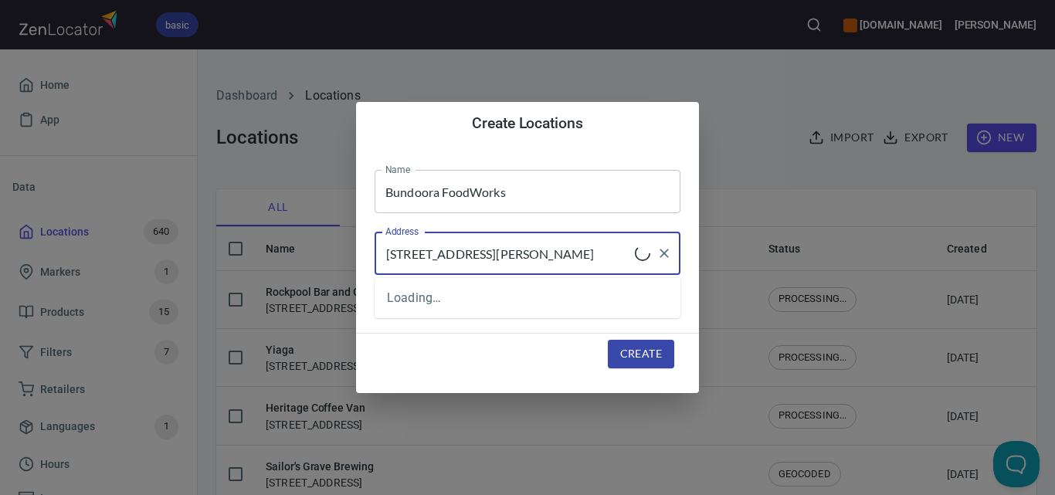
type input "[STREET_ADDRESS][PERSON_NAME]"
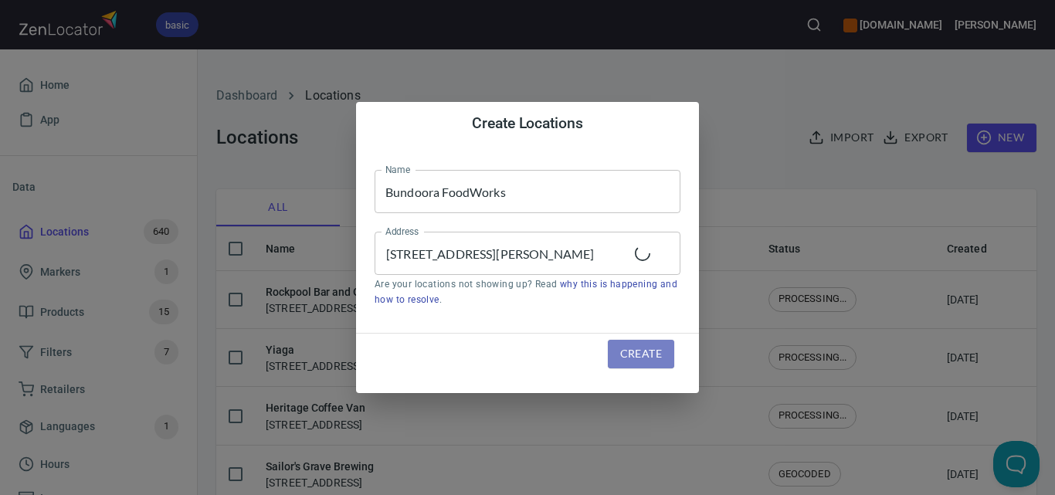
click at [632, 361] on span "Create" at bounding box center [641, 353] width 42 height 19
